Goal: Transaction & Acquisition: Purchase product/service

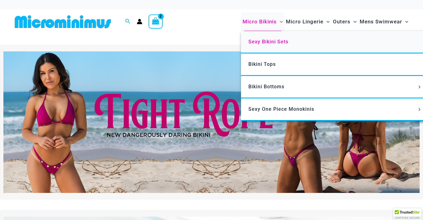
click at [270, 42] on span "Sexy Bikini Sets" at bounding box center [268, 42] width 40 height 6
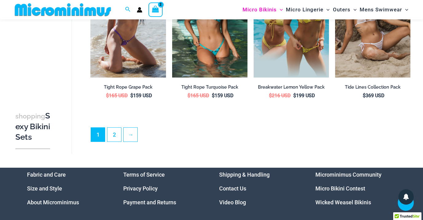
scroll to position [1244, 0]
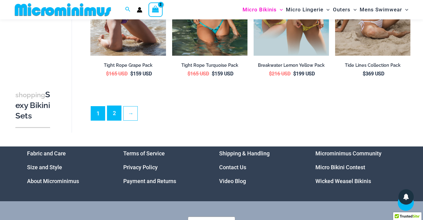
click at [113, 106] on link "2" at bounding box center [114, 113] width 14 height 14
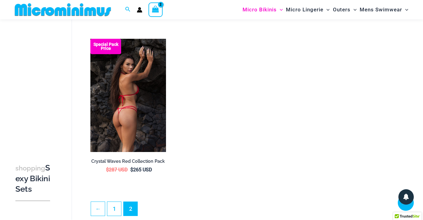
scroll to position [184, 0]
